Goal: Task Accomplishment & Management: Use online tool/utility

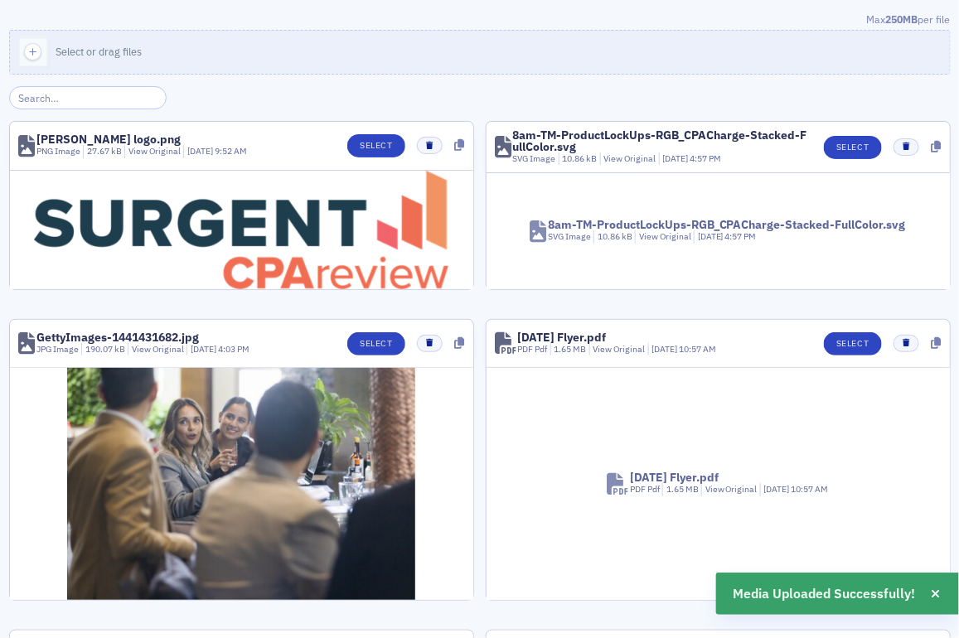
click at [121, 139] on div "[PERSON_NAME] logo.png" at bounding box center [108, 139] width 144 height 12
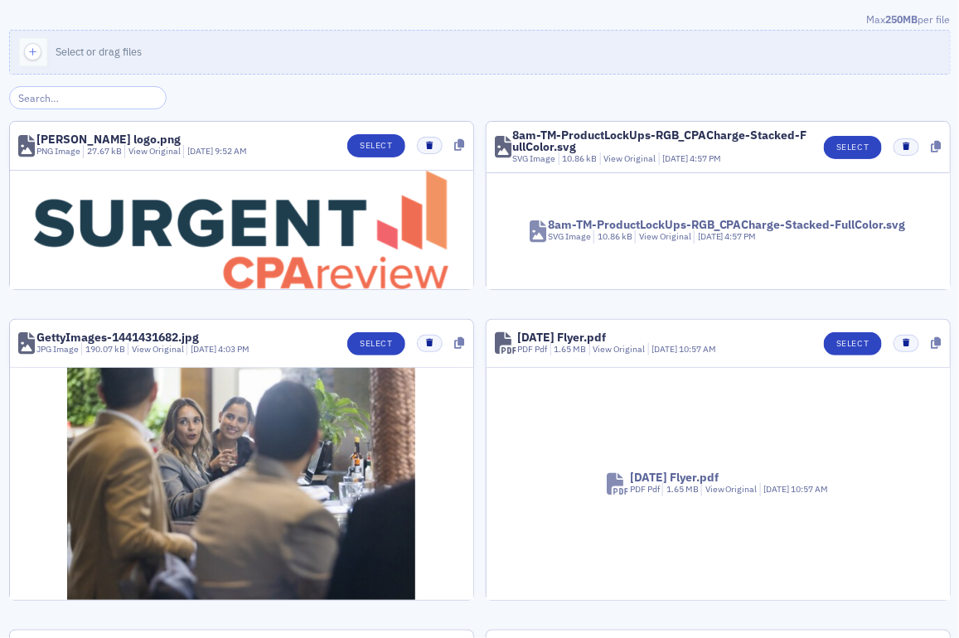
click at [133, 143] on div "[PERSON_NAME] logo.png" at bounding box center [141, 139] width 210 height 12
click at [110, 145] on div "27.67 kB" at bounding box center [102, 151] width 39 height 13
click at [110, 134] on div "[PERSON_NAME] logo.png" at bounding box center [108, 139] width 144 height 12
click at [104, 137] on div "[PERSON_NAME] logo.png" at bounding box center [108, 139] width 144 height 12
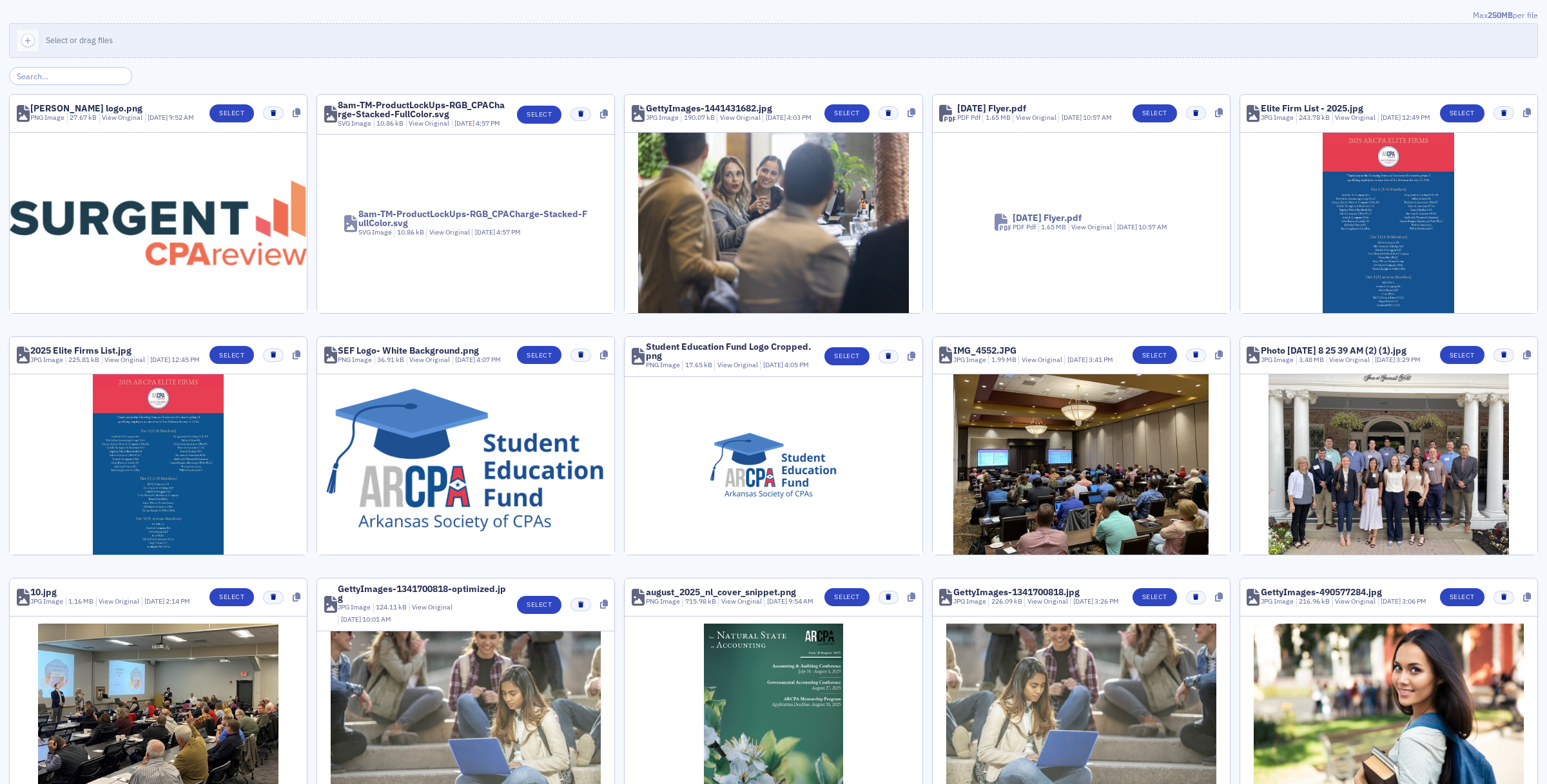
click at [74, 107] on div "Surgent logo.png" at bounding box center [86, 108] width 112 height 9
click at [54, 105] on div "Surgent logo.png" at bounding box center [86, 108] width 112 height 9
click at [61, 105] on div "Surgent logo.png" at bounding box center [86, 108] width 112 height 9
click at [81, 103] on div "Surgent logo.png" at bounding box center [86, 108] width 112 height 9
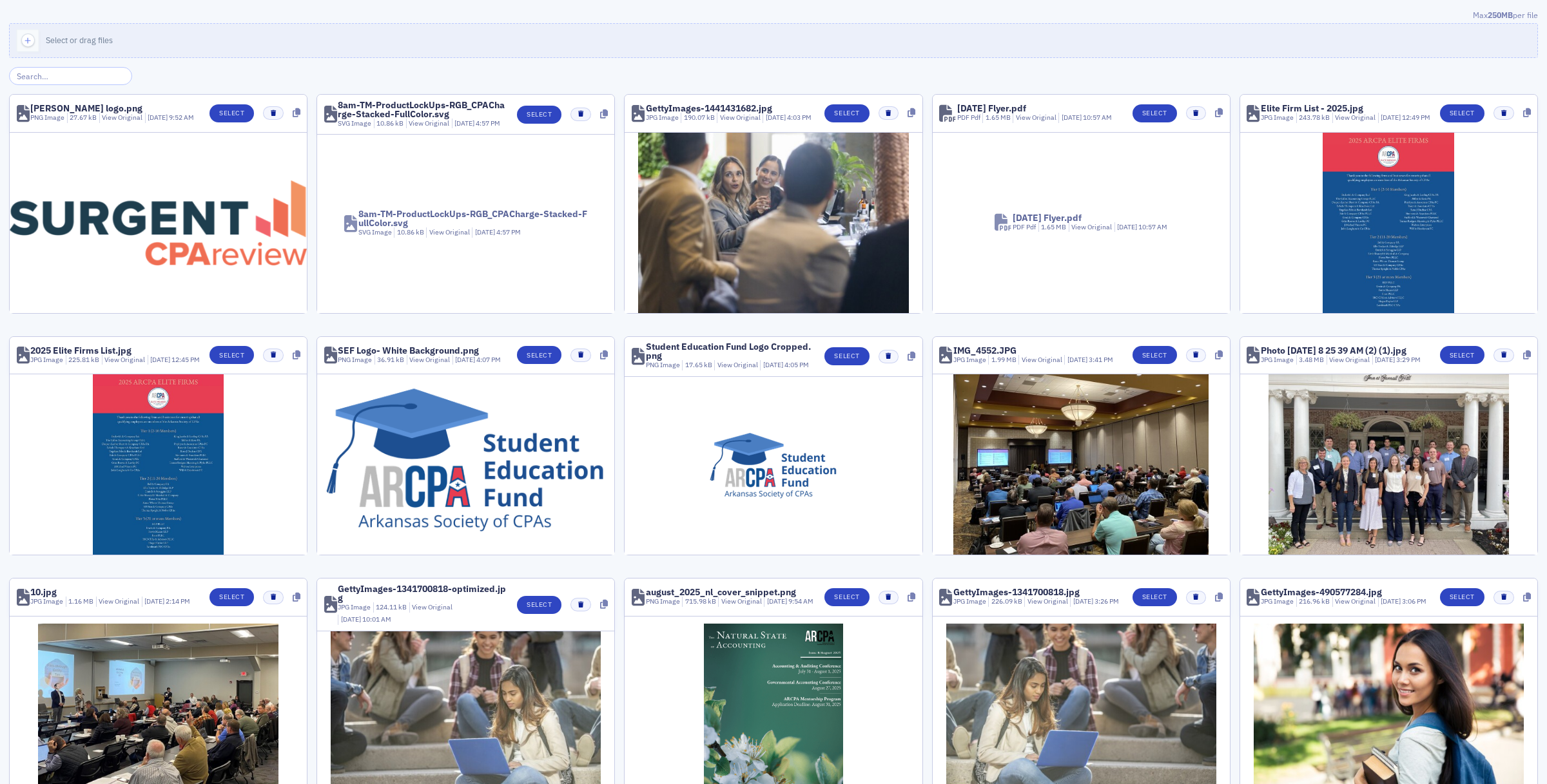
click at [100, 103] on div "Surgent logo.png" at bounding box center [86, 108] width 112 height 9
click at [111, 103] on div "Surgent logo.png" at bounding box center [112, 108] width 163 height 9
click at [74, 104] on div "Surgent logo.png" at bounding box center [86, 108] width 112 height 9
drag, startPoint x: 74, startPoint y: 104, endPoint x: 39, endPoint y: 111, distance: 35.7
click at [39, 113] on div "PNG Image" at bounding box center [47, 117] width 34 height 10
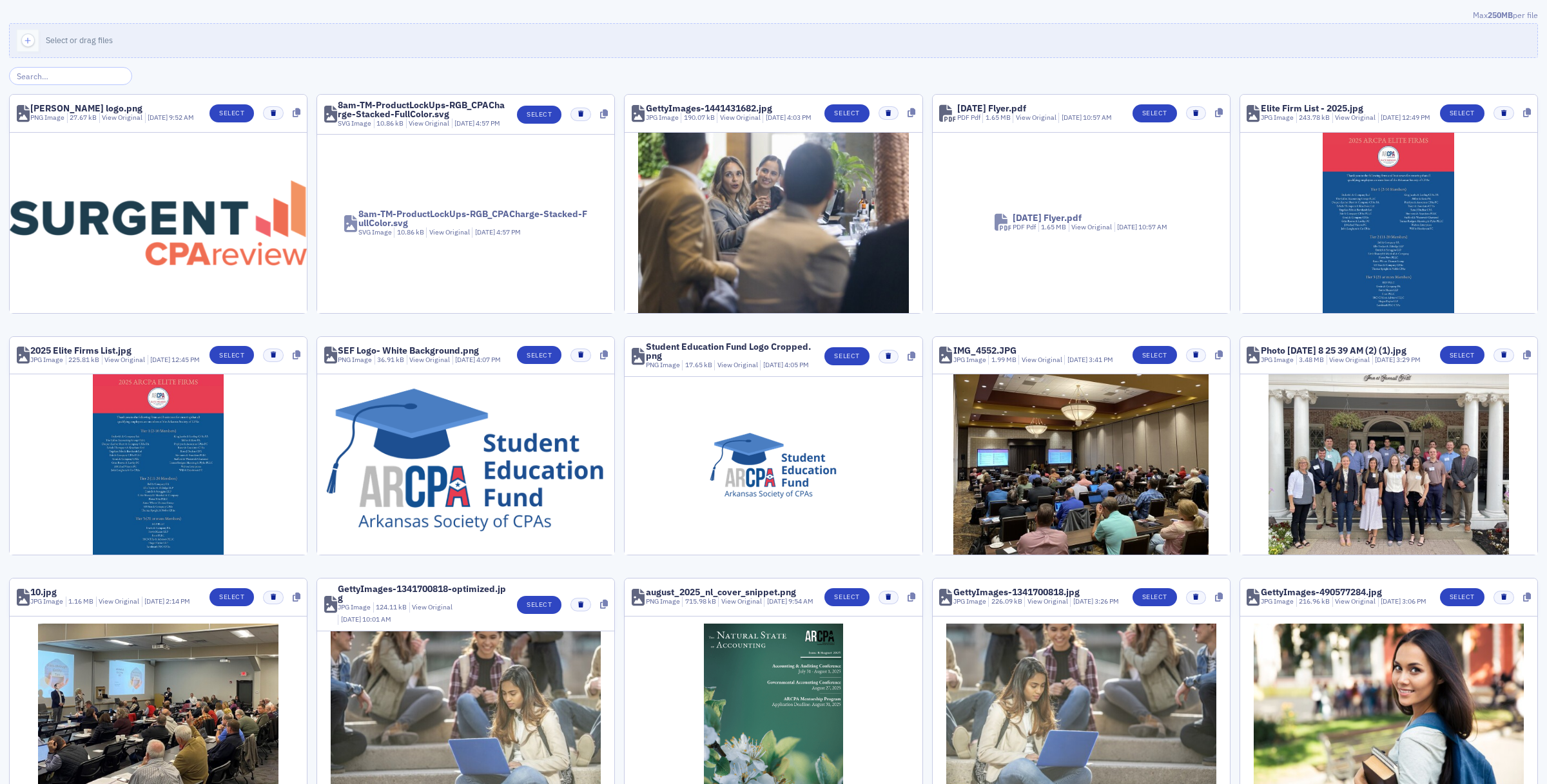
click at [17, 120] on icon at bounding box center [23, 114] width 13 height 17
click at [40, 103] on div "Surgent logo.png" at bounding box center [86, 108] width 112 height 9
click at [159, 233] on img at bounding box center [158, 222] width 297 height 85
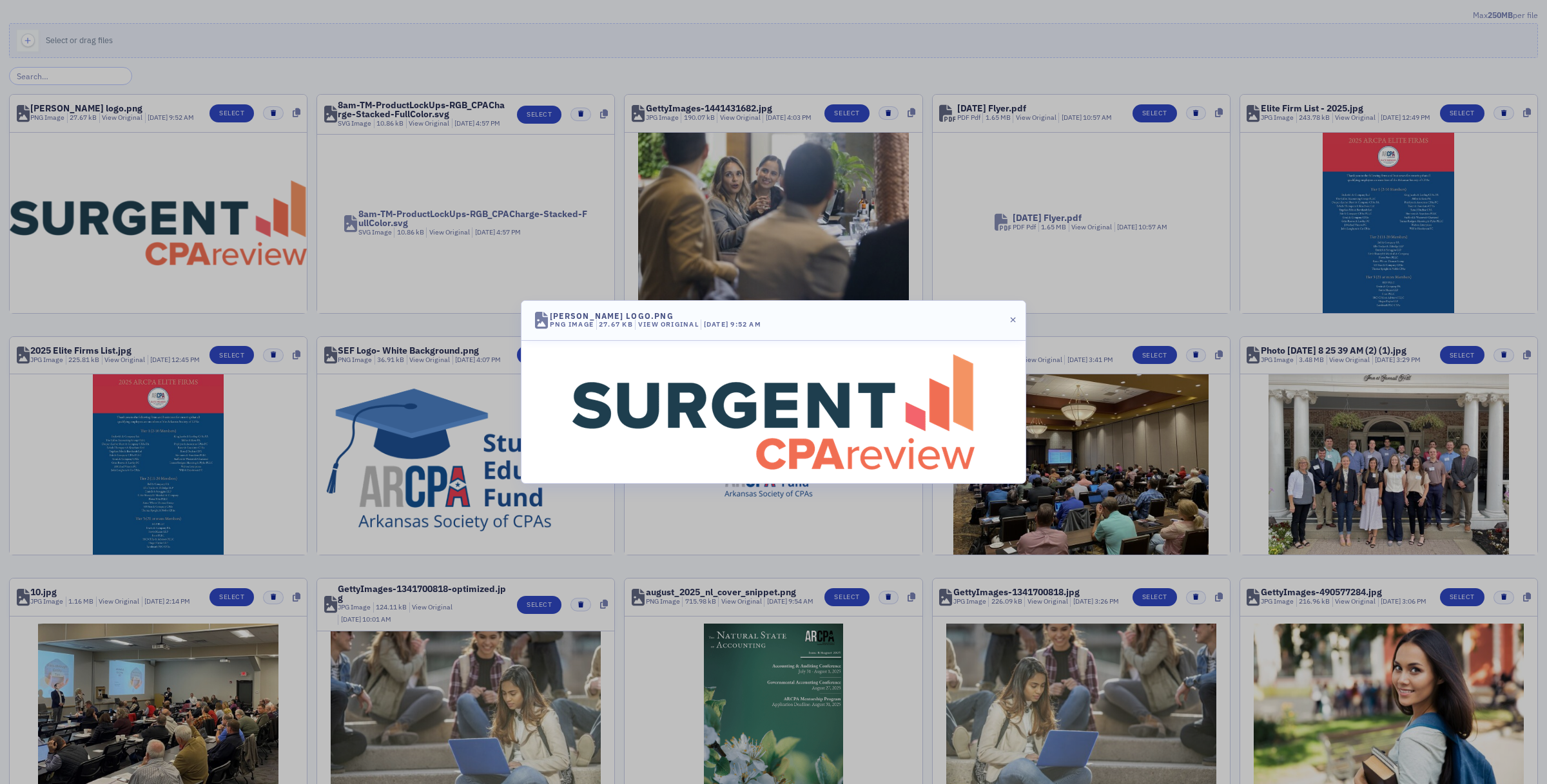
drag, startPoint x: 159, startPoint y: 233, endPoint x: 672, endPoint y: 400, distance: 539.5
drag, startPoint x: 672, startPoint y: 400, endPoint x: 619, endPoint y: 317, distance: 98.5
click at [619, 317] on div "Surgent logo.png" at bounding box center [611, 316] width 124 height 8
click at [619, 312] on div "Surgent logo.png" at bounding box center [611, 316] width 124 height 8
click at [604, 312] on div "Surgent logo.png" at bounding box center [611, 316] width 124 height 8
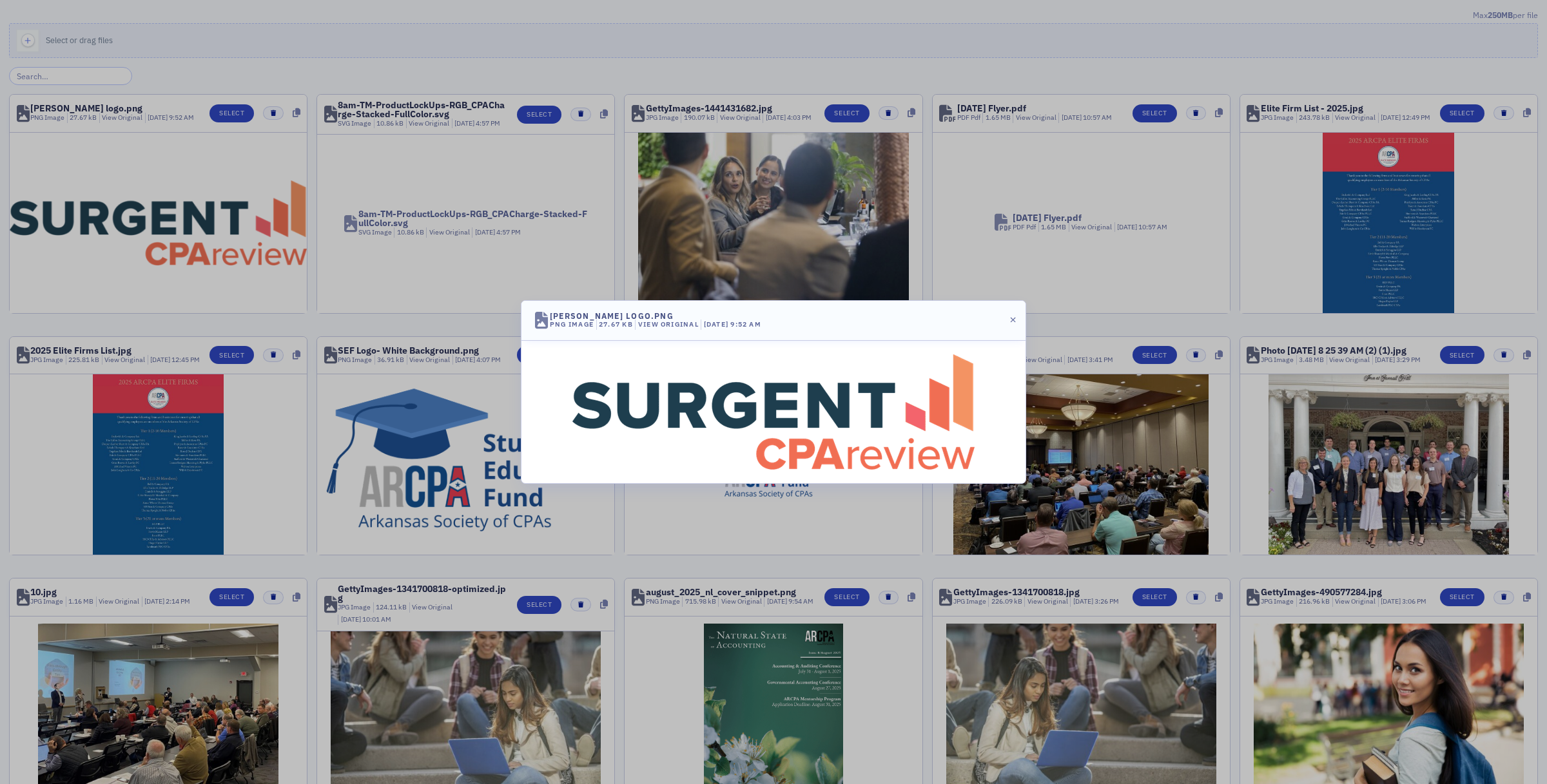
click at [589, 317] on div "Surgent logo.png" at bounding box center [611, 316] width 124 height 8
drag, startPoint x: 589, startPoint y: 317, endPoint x: 999, endPoint y: 341, distance: 410.7
click at [745, 350] on div at bounding box center [773, 411] width 504 height 142
click at [745, 317] on icon "button" at bounding box center [1013, 320] width 5 height 8
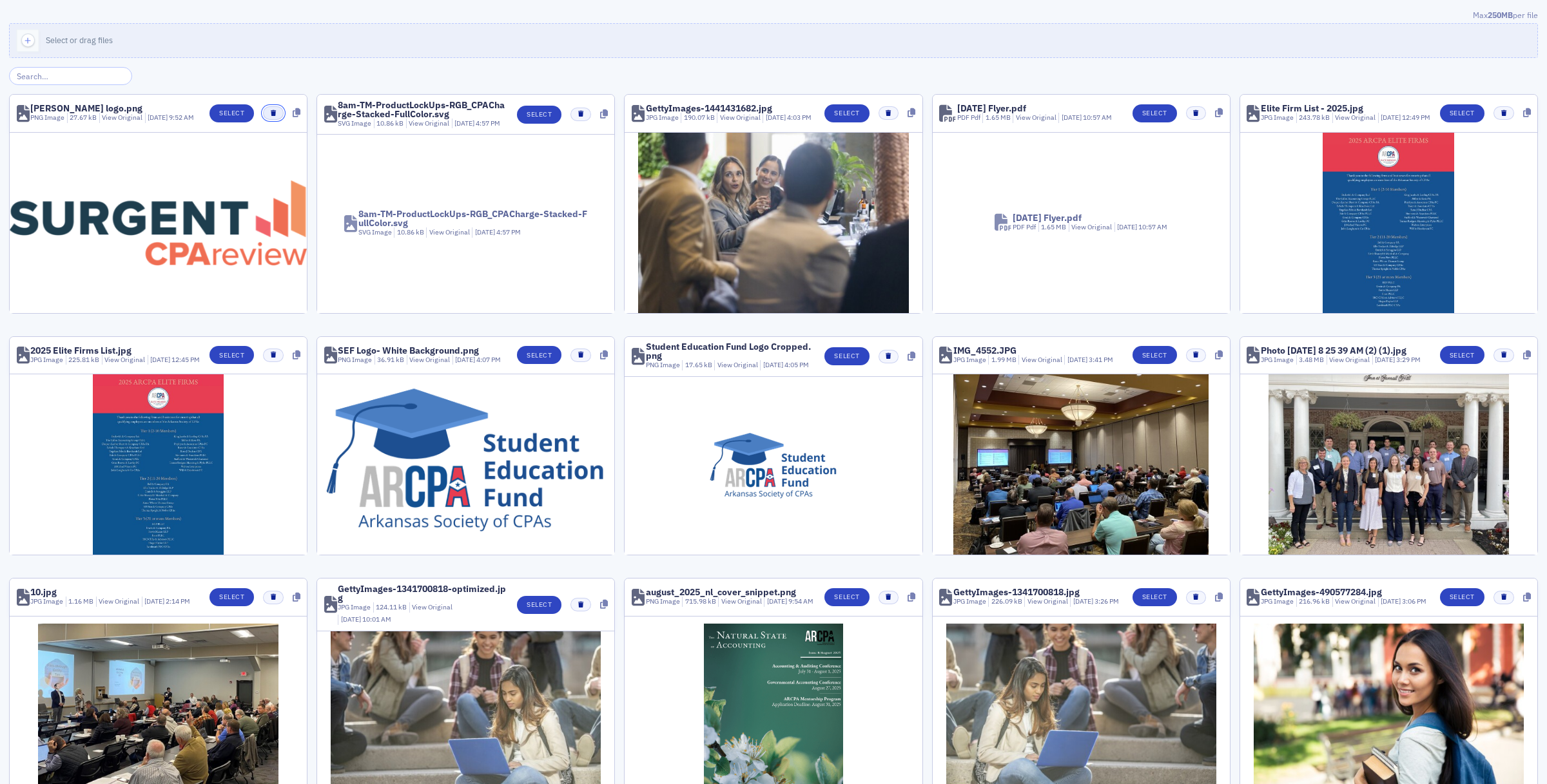
click at [271, 116] on icon "button" at bounding box center [273, 113] width 5 height 5
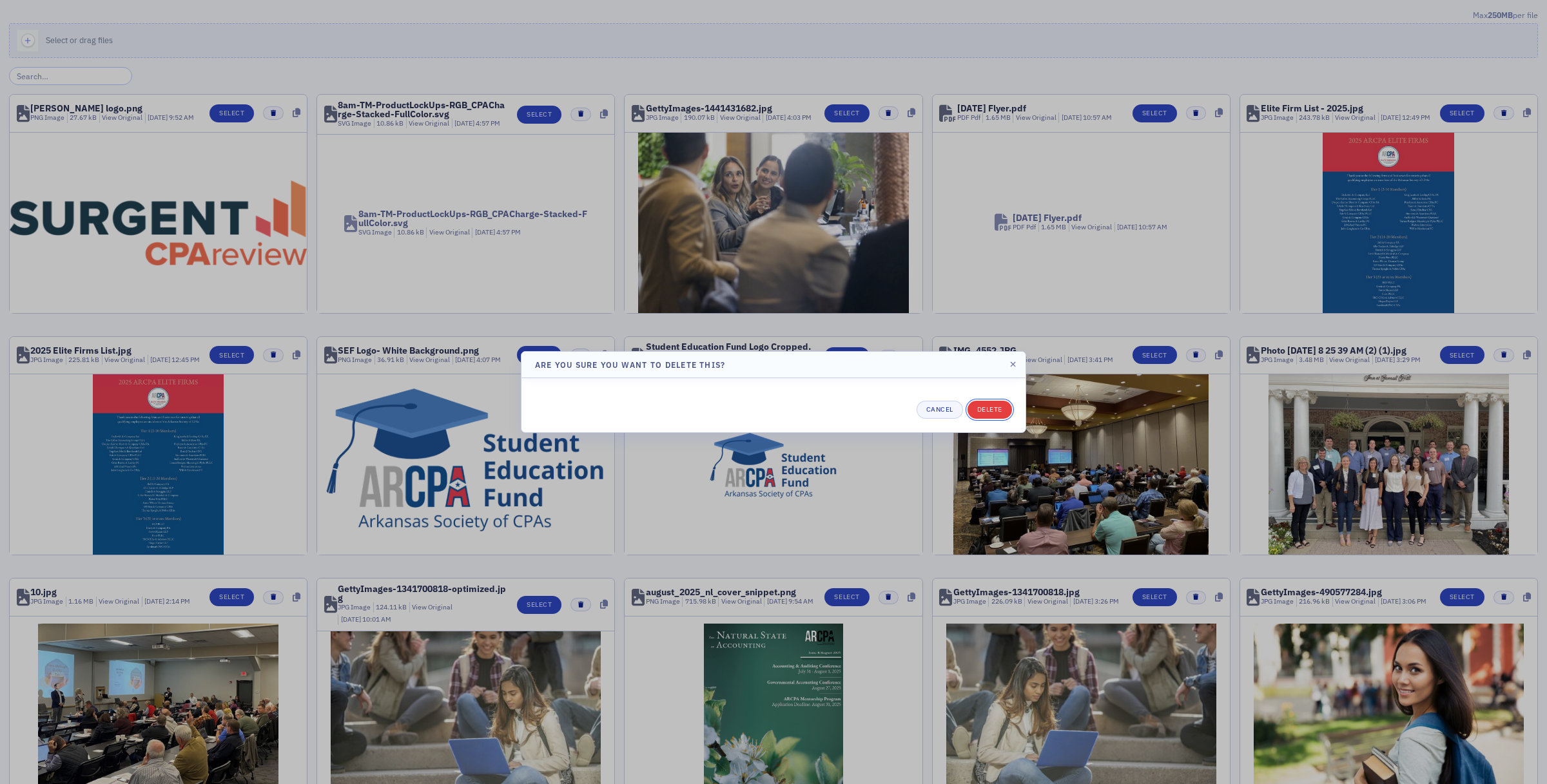
click at [745, 411] on button "Delete" at bounding box center [989, 409] width 44 height 18
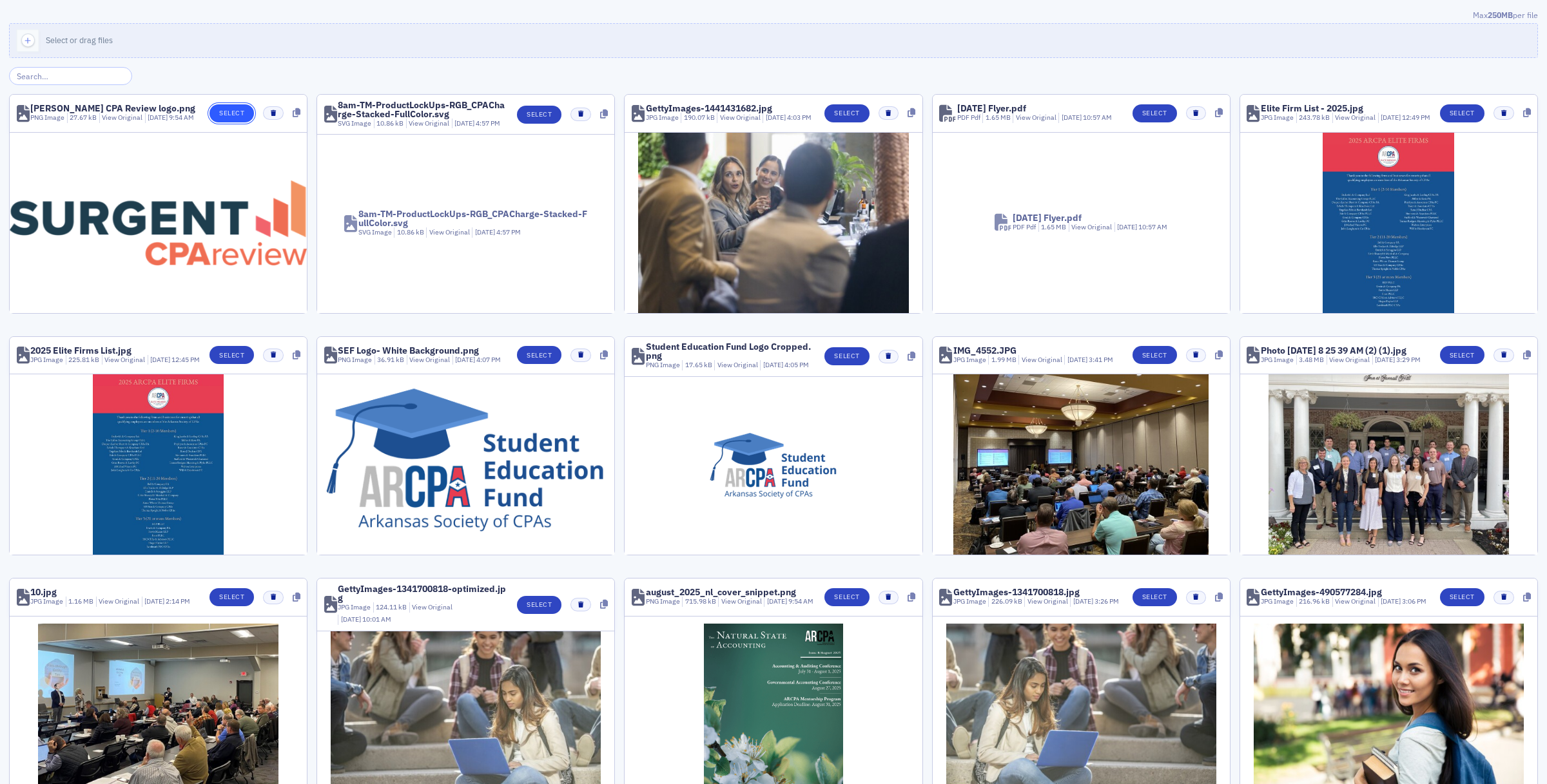
click at [226, 114] on button "Select" at bounding box center [231, 113] width 44 height 18
click at [415, 212] on span "8am-TM-ProductLockUps-RGB_CPACharge-Stacked-FullColor.svg SVG Image 10.86 kB Vi…" at bounding box center [466, 224] width 297 height 82
click at [401, 110] on div "8am-TM-ProductLockUps-RGB_CPACharge-Stacked-FullColor.svg" at bounding box center [422, 109] width 170 height 18
click at [415, 105] on div "8am-TM-ProductLockUps-RGB_CPACharge-Stacked-FullColor.svg" at bounding box center [422, 109] width 170 height 18
drag, startPoint x: 434, startPoint y: 107, endPoint x: 427, endPoint y: 108, distance: 7.1
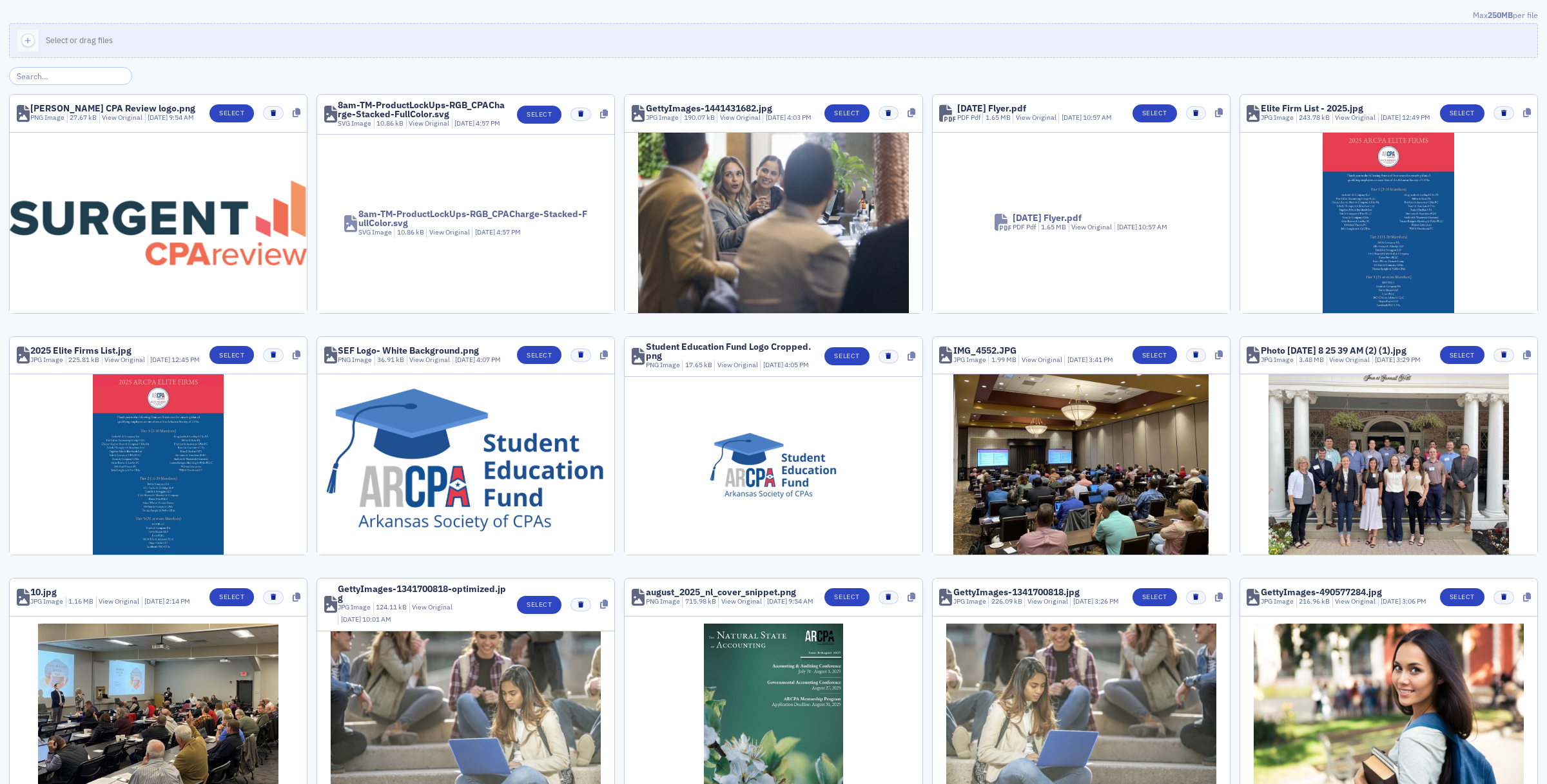
click at [427, 108] on div "8am-TM-ProductLockUps-RGB_CPACharge-Stacked-FullColor.svg" at bounding box center [422, 109] width 170 height 18
click at [523, 120] on button "Select" at bounding box center [539, 114] width 44 height 18
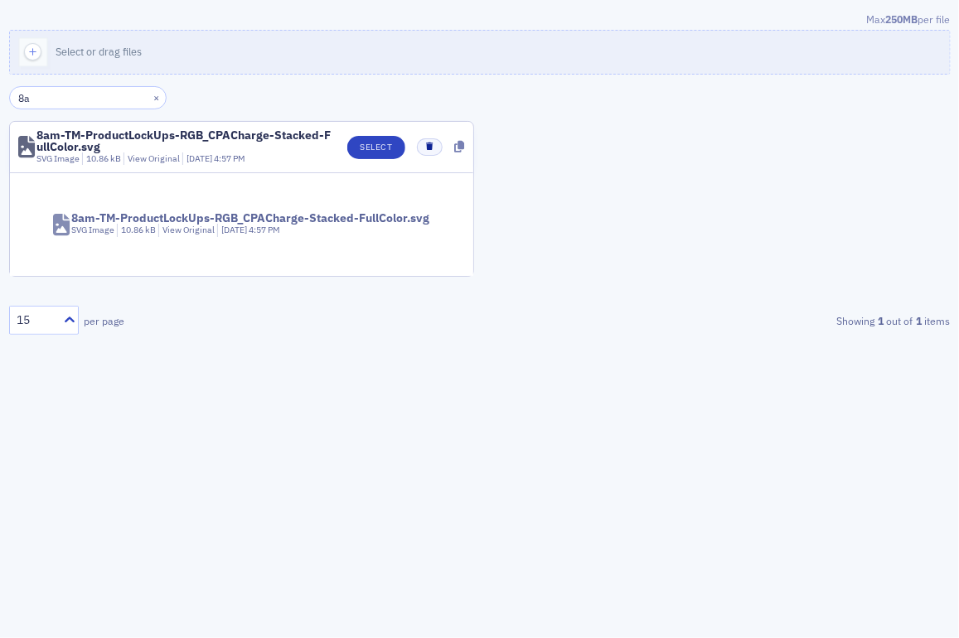
type input "8am"
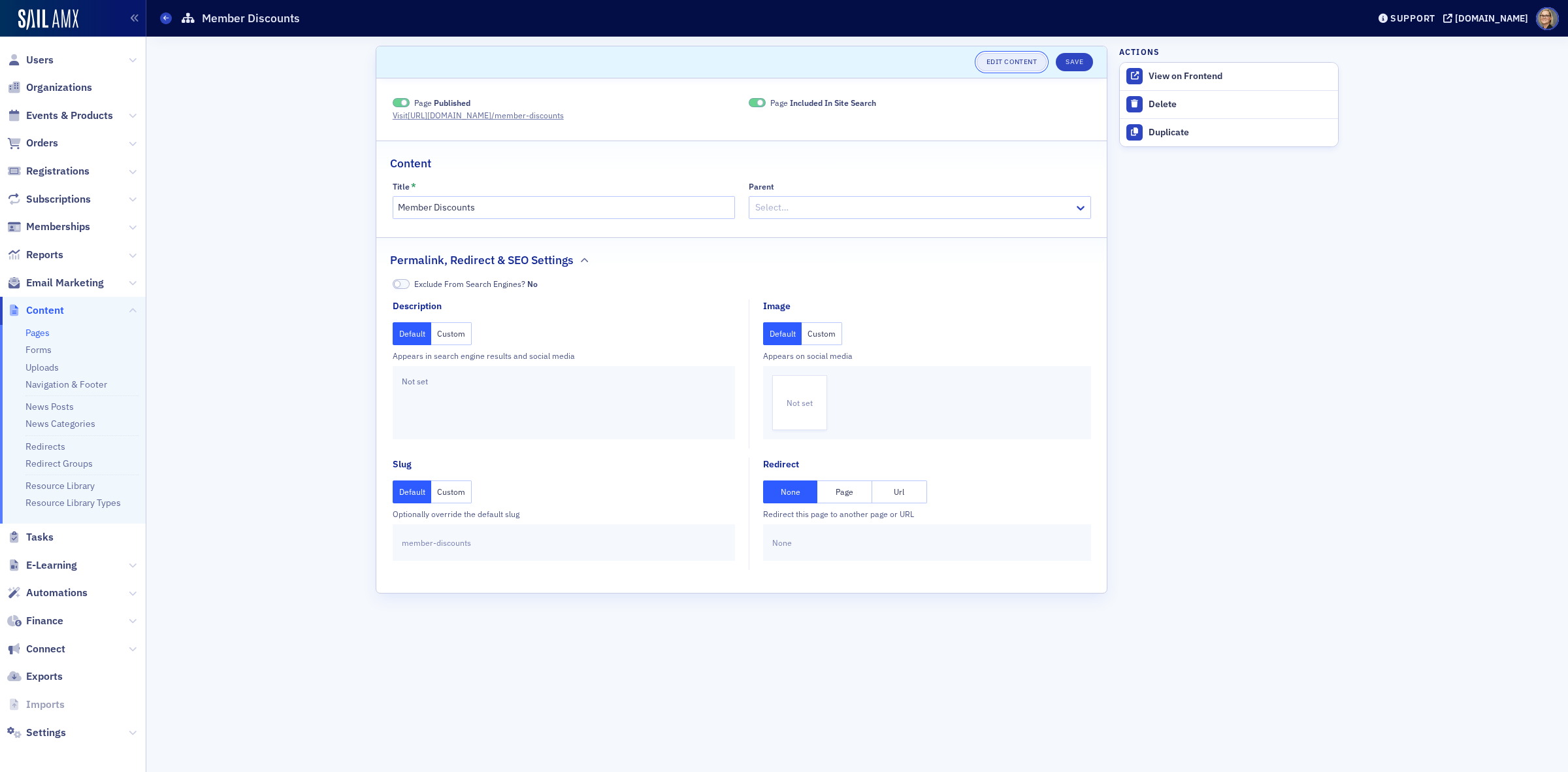
click at [1009, 60] on link "Edit Content" at bounding box center [1011, 62] width 70 height 18
